Goal: Check status: Check status

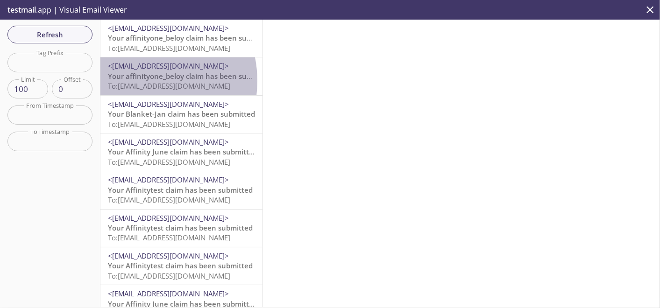
click at [139, 81] on span "Your affinityone_beloy claim has been submitted" at bounding box center [190, 75] width 165 height 9
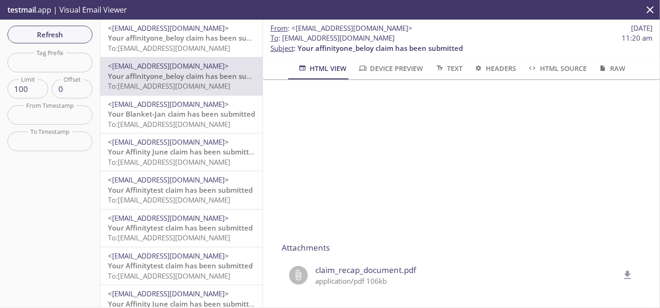
scroll to position [310, 0]
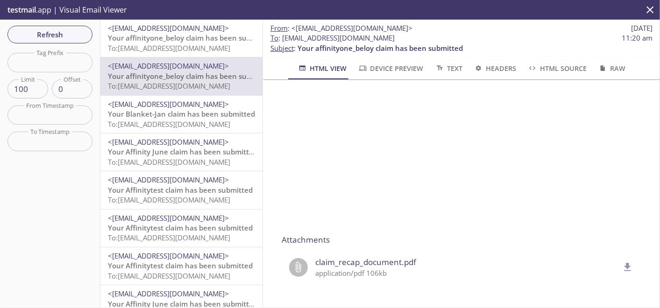
click at [622, 262] on icon "delete" at bounding box center [628, 268] width 12 height 12
click at [85, 36] on button "Refresh" at bounding box center [49, 35] width 85 height 18
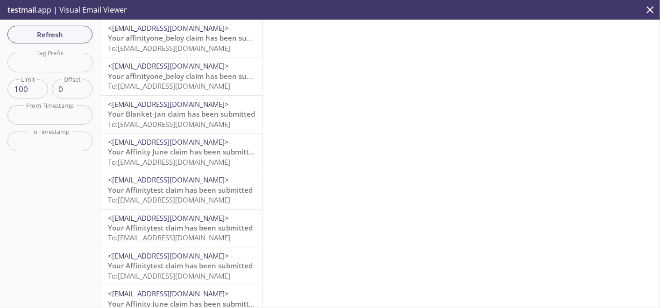
click at [159, 50] on span "To: [EMAIL_ADDRESS][DOMAIN_NAME]" at bounding box center [169, 47] width 122 height 9
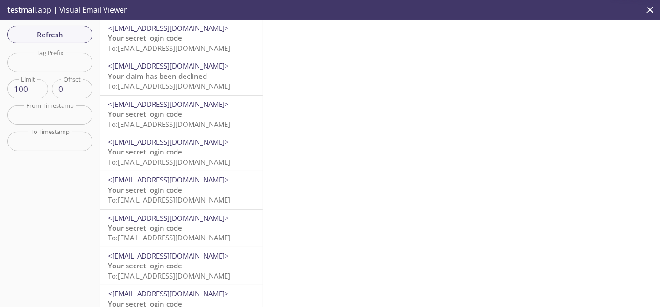
click at [198, 48] on span "To: democustomer.sapphire0804202502@inbox.testmail.app" at bounding box center [169, 47] width 122 height 9
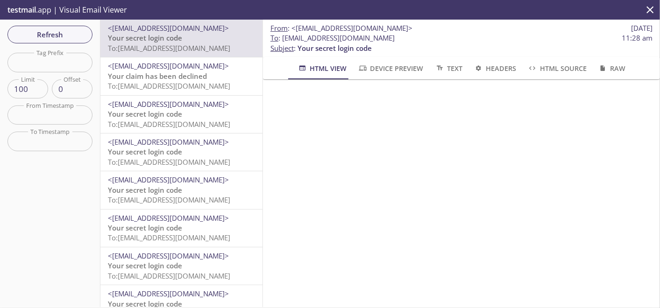
click at [34, 15] on p "testmail .app | Visual Email Viewer" at bounding box center [66, 10] width 133 height 20
click at [39, 34] on span "Refresh" at bounding box center [50, 35] width 70 height 12
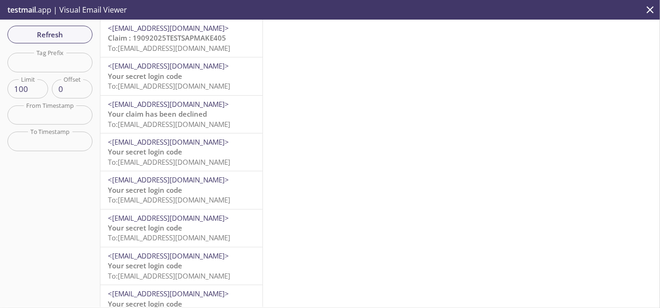
click at [200, 42] on span "Claim : 19092025TESTSAPMAKE405" at bounding box center [167, 37] width 118 height 9
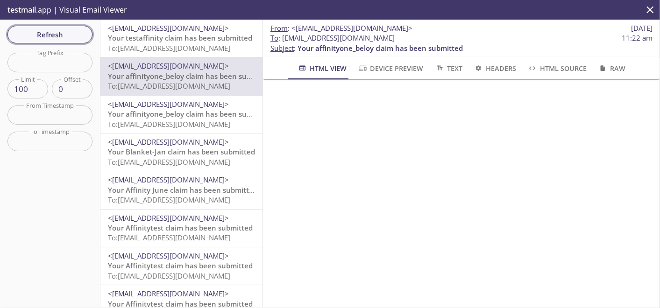
click at [53, 32] on span "Refresh" at bounding box center [50, 35] width 70 height 12
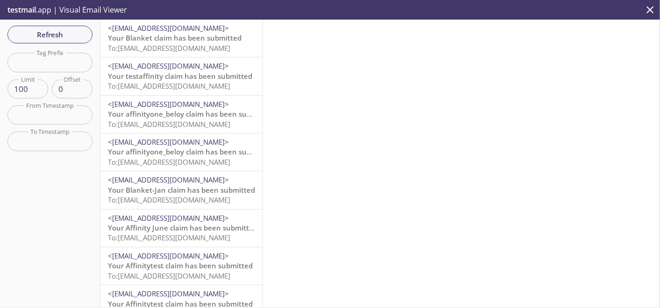
click at [177, 39] on span "Your Blanket claim has been submitted" at bounding box center [175, 37] width 134 height 9
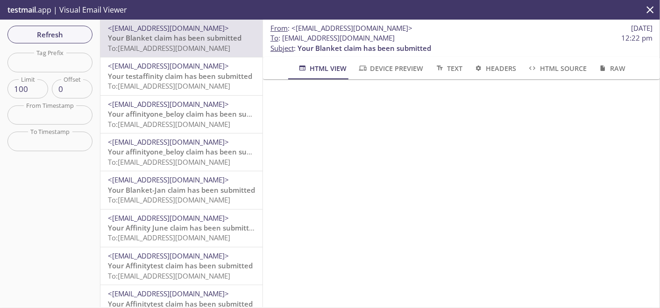
click at [205, 84] on span "To: kqy9w.fleetnewcmee1122@inbox.testmail.app" at bounding box center [169, 85] width 122 height 9
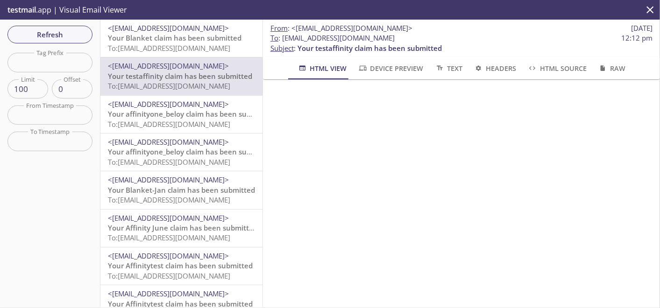
scroll to position [52, 0]
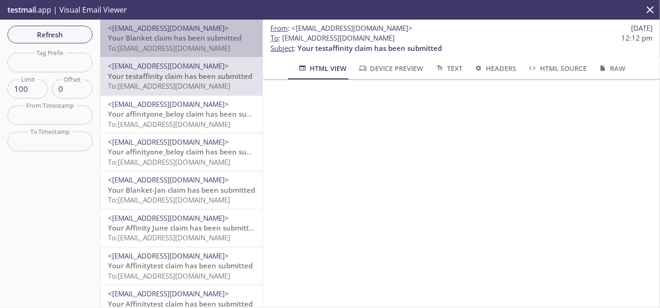
click at [200, 37] on span "Your Blanket claim has been submitted" at bounding box center [175, 37] width 134 height 9
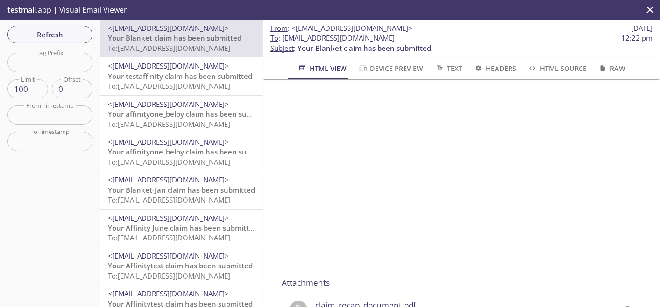
scroll to position [310, 0]
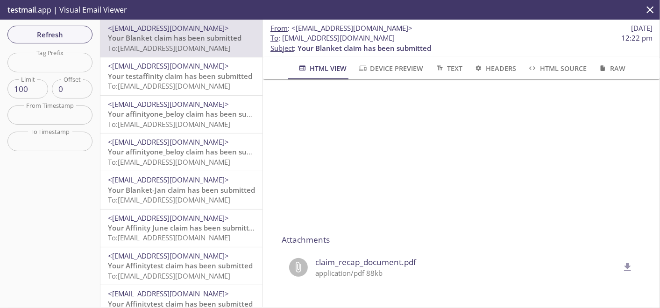
click at [352, 259] on span "claim_recap_document.pdf" at bounding box center [467, 263] width 304 height 12
click at [622, 262] on icon "delete" at bounding box center [628, 268] width 12 height 12
click at [80, 55] on input "text" at bounding box center [49, 62] width 85 height 19
click at [76, 32] on span "Refresh" at bounding box center [50, 35] width 70 height 12
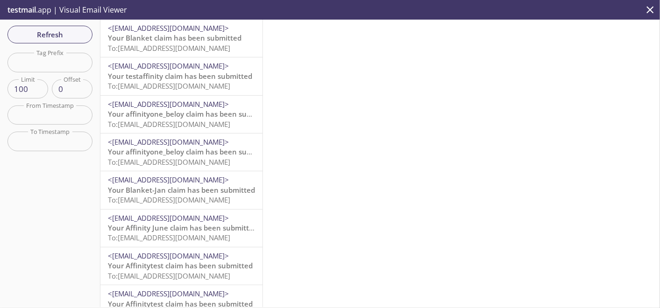
click at [179, 48] on span "To: kqy9w.fleetnewcmee1122@inbox.testmail.app" at bounding box center [169, 47] width 122 height 9
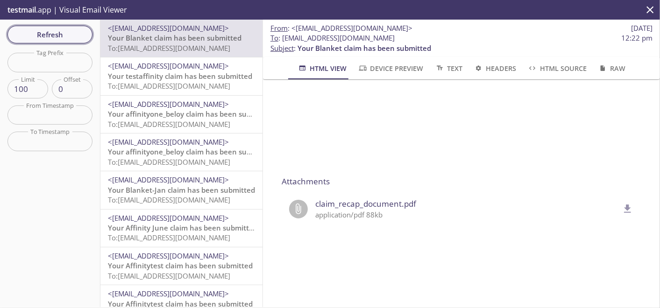
click at [72, 37] on span "Refresh" at bounding box center [50, 35] width 70 height 12
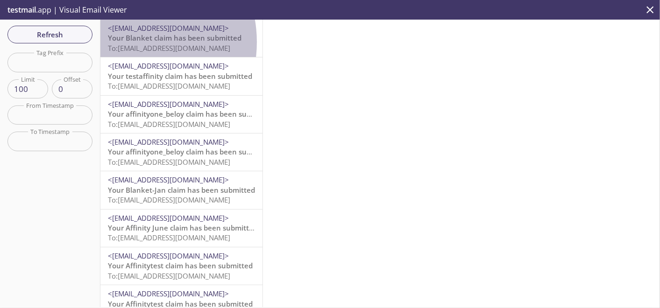
click at [126, 42] on span "Your Blanket claim has been submitted" at bounding box center [175, 37] width 134 height 9
